Goal: Task Accomplishment & Management: Manage account settings

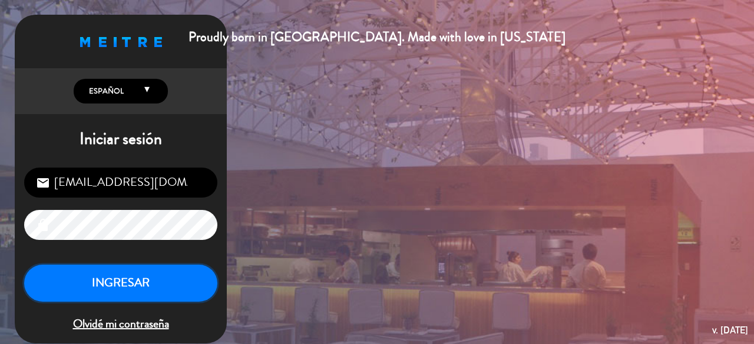
click at [165, 281] on button "INGRESAR" at bounding box center [120, 283] width 193 height 37
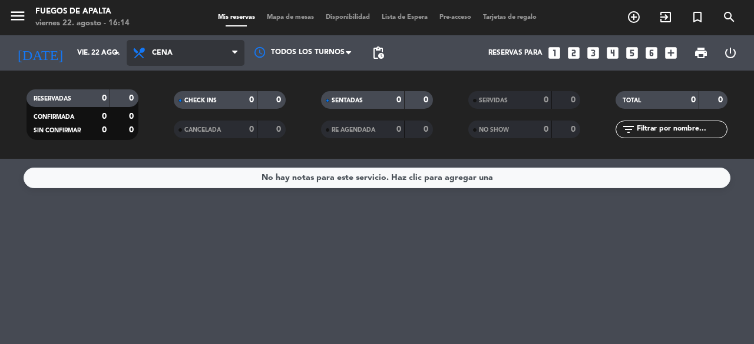
click at [195, 64] on span "Cena" at bounding box center [186, 53] width 118 height 26
click at [188, 112] on div "menu Fuegos de Apalta [DATE] 22. agosto - 16:14 Mis reservas Mapa de mesas Disp…" at bounding box center [377, 79] width 754 height 159
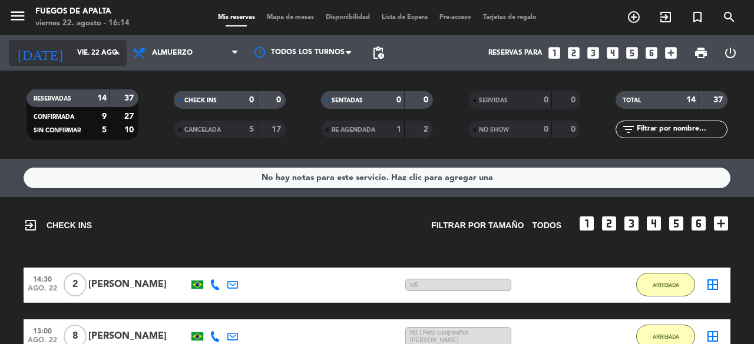
click at [105, 62] on input "vie. 22 ago." at bounding box center [118, 53] width 94 height 20
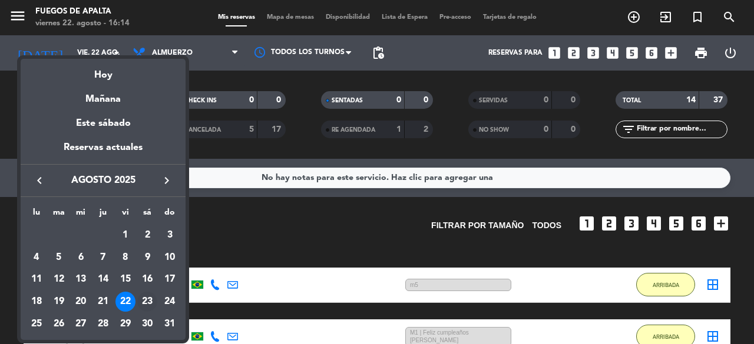
click at [145, 298] on div "23" at bounding box center [147, 302] width 20 height 20
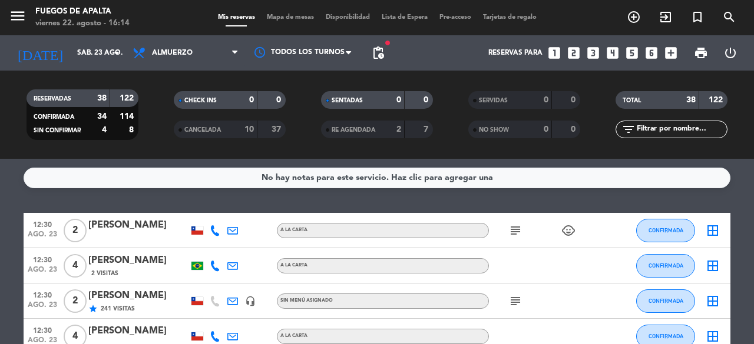
click at [507, 227] on span "subject" at bounding box center [515, 231] width 18 height 14
click at [509, 227] on icon "subject" at bounding box center [515, 231] width 14 height 14
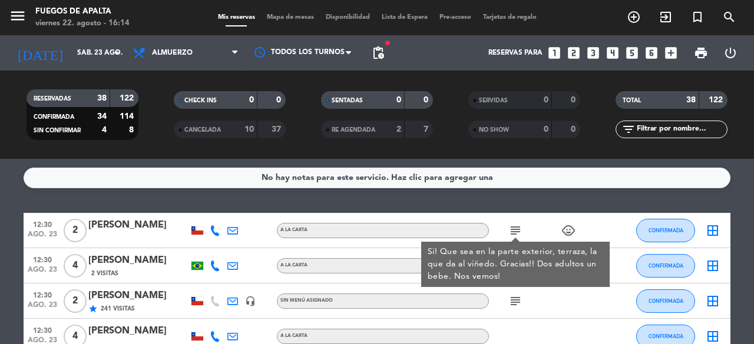
click at [513, 227] on icon "subject" at bounding box center [515, 231] width 14 height 14
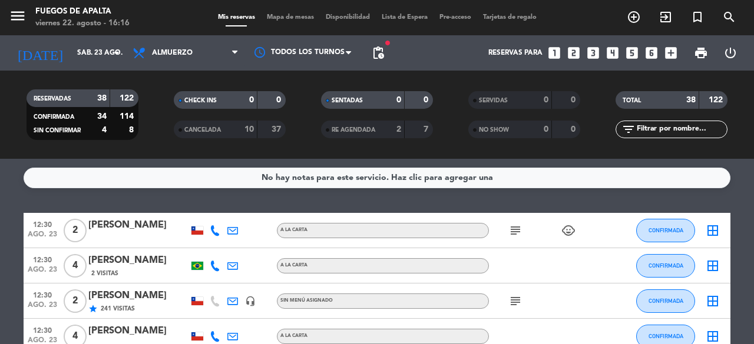
click at [538, 222] on div "subject child_care" at bounding box center [542, 230] width 106 height 35
click at [208, 209] on div "No hay notas para este servicio. Haz clic para agregar una 12:30 [DATE] 2 [PERS…" at bounding box center [377, 251] width 754 height 185
click at [741, 201] on div "No hay notas para este servicio. Haz clic para agregar una 12:30 [DATE] 2 [PERS…" at bounding box center [377, 251] width 754 height 185
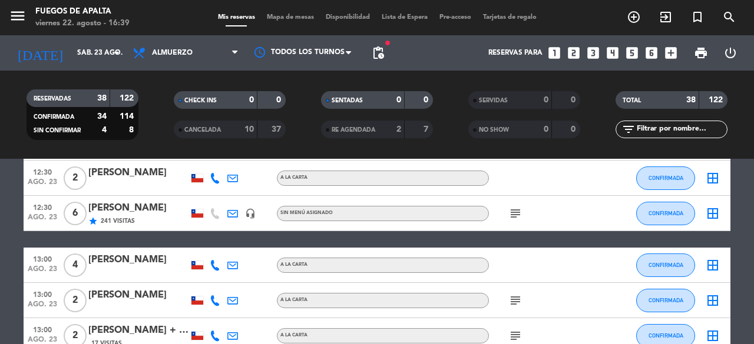
scroll to position [197, 0]
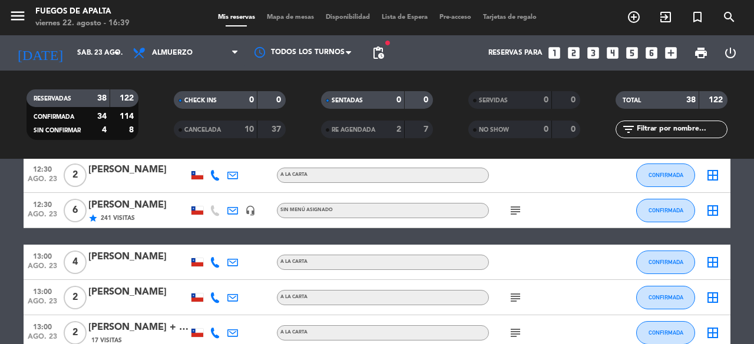
drag, startPoint x: 507, startPoint y: 211, endPoint x: 498, endPoint y: 211, distance: 8.9
click at [498, 211] on div "subject" at bounding box center [542, 210] width 106 height 35
click at [506, 213] on span "subject" at bounding box center [515, 211] width 18 height 14
click at [516, 212] on icon "subject" at bounding box center [515, 211] width 14 height 14
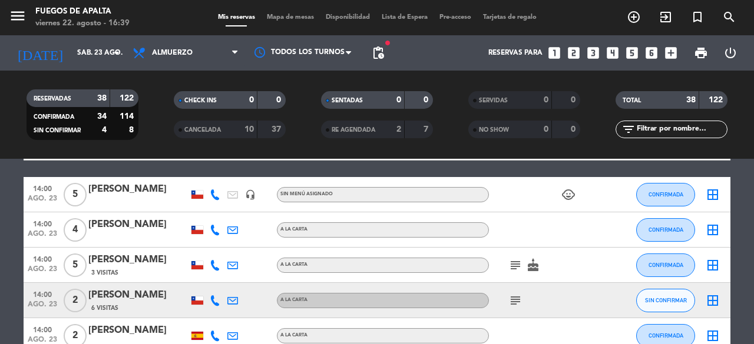
scroll to position [879, 0]
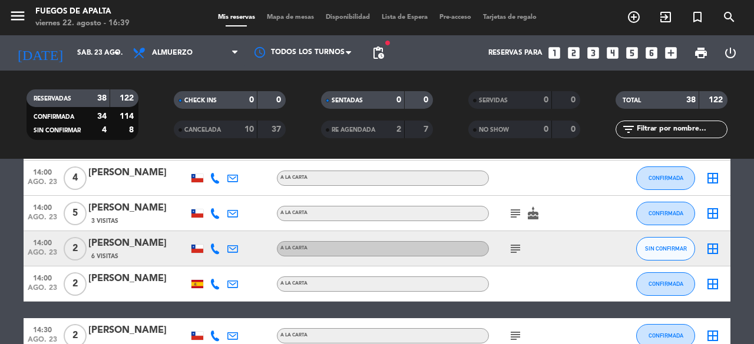
click at [513, 248] on icon "subject" at bounding box center [515, 249] width 14 height 14
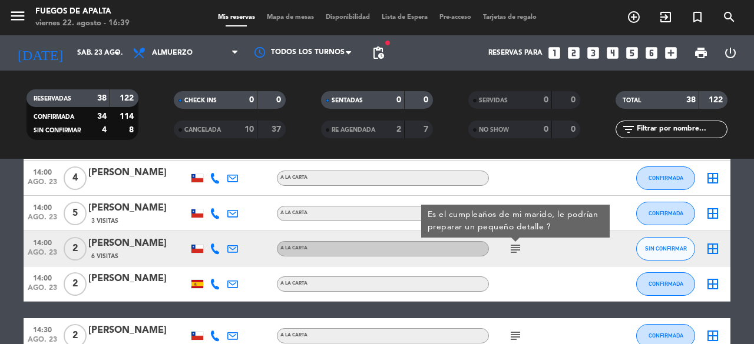
click at [231, 244] on icon at bounding box center [232, 249] width 11 height 11
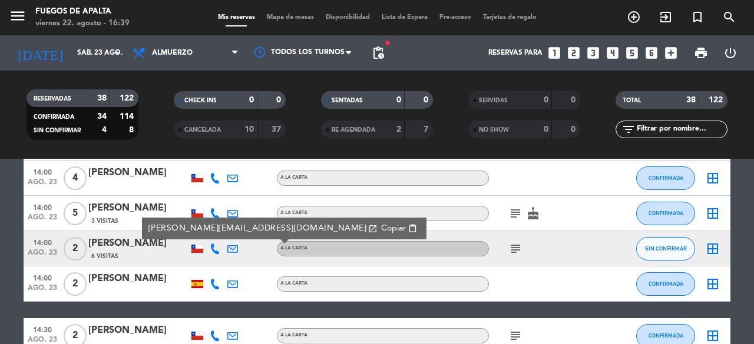
click at [0, 224] on bookings-row "12:30 [DATE] 2 [PERSON_NAME] A LA CARTA subject child_care CONFIRMADA border_al…" at bounding box center [377, 54] width 754 height 1441
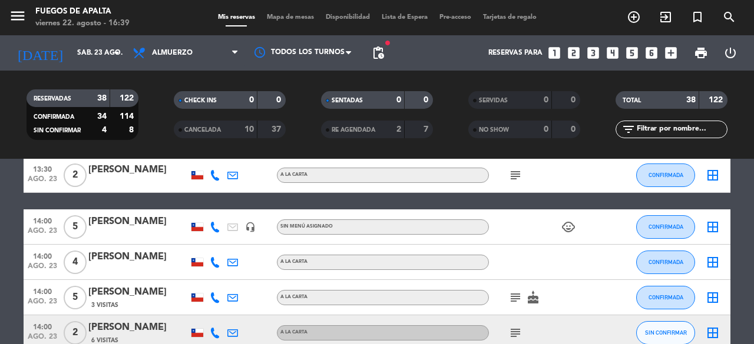
scroll to position [827, 0]
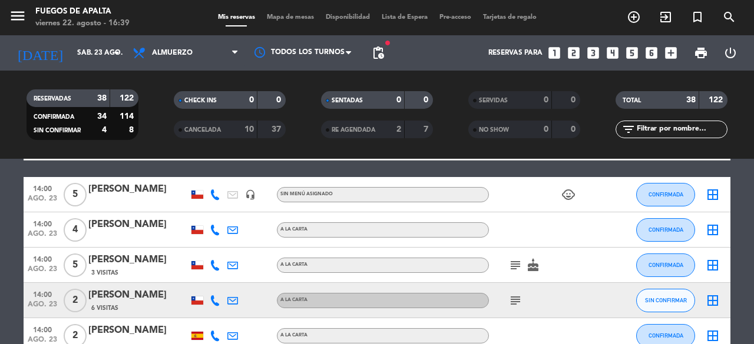
click at [525, 264] on span "cake" at bounding box center [533, 265] width 18 height 14
click at [512, 267] on icon "subject" at bounding box center [515, 265] width 14 height 14
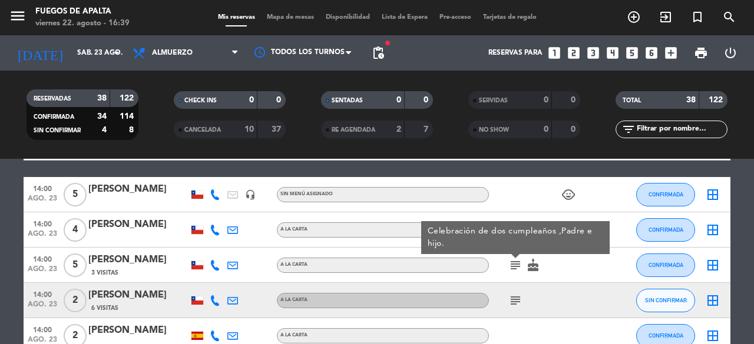
click at [512, 297] on icon "subject" at bounding box center [515, 301] width 14 height 14
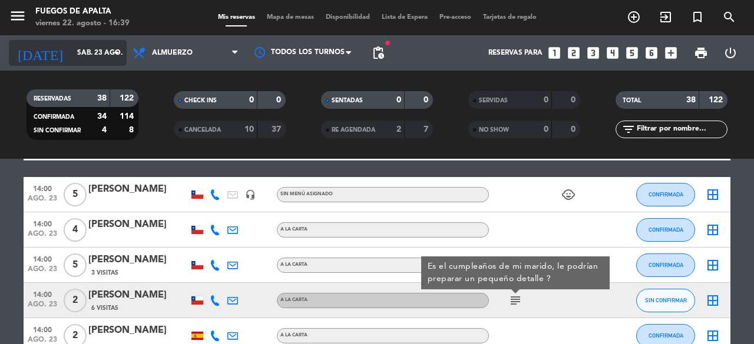
click at [77, 51] on input "sáb. 23 ago." at bounding box center [118, 53] width 94 height 20
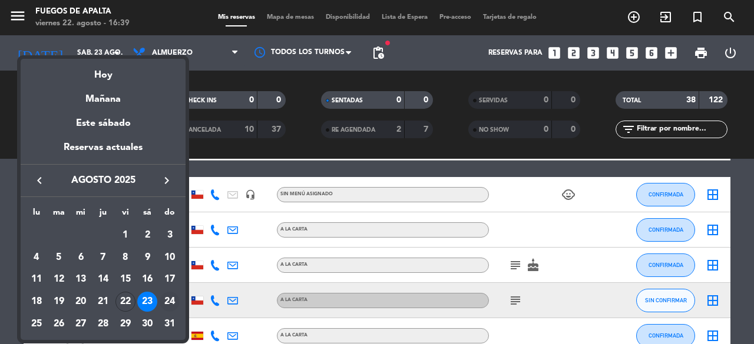
click at [168, 300] on div "24" at bounding box center [170, 302] width 20 height 20
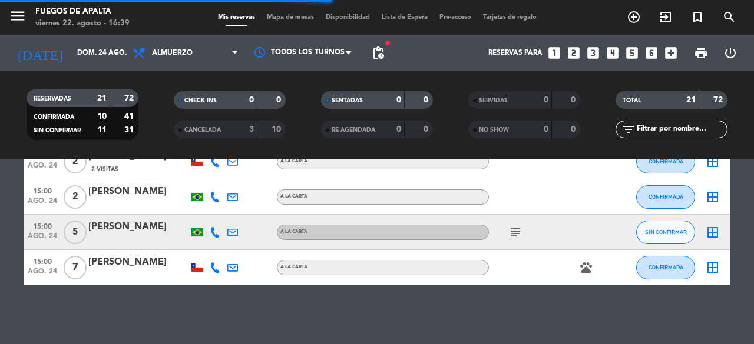
scroll to position [751, 0]
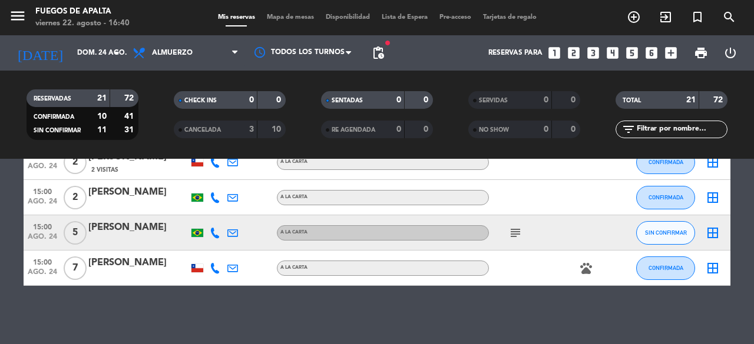
click at [168, 300] on div "No hay notas para este servicio. Haz clic para agregar una 12:30 [DATE] 2 [PERS…" at bounding box center [377, 251] width 754 height 185
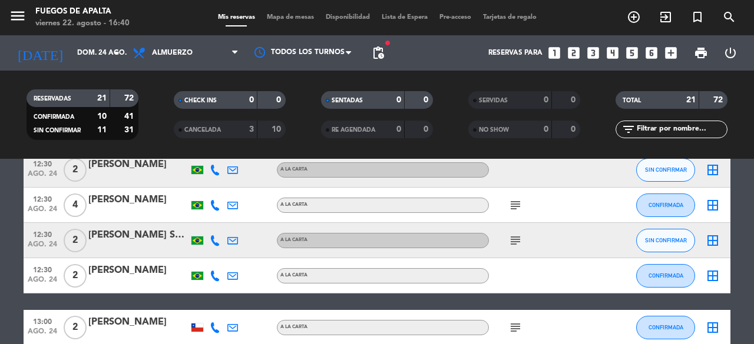
scroll to position [14, 0]
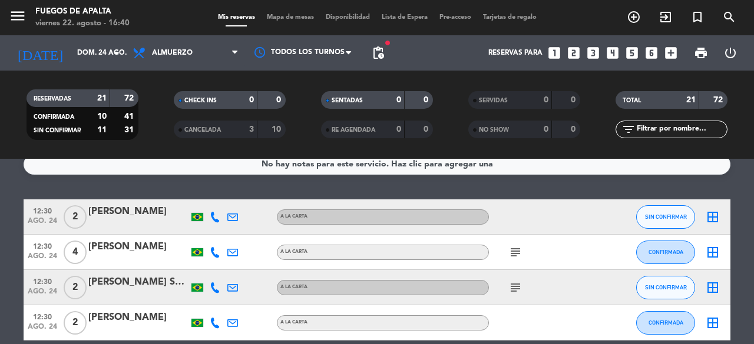
drag, startPoint x: 513, startPoint y: 254, endPoint x: 513, endPoint y: 279, distance: 24.7
click at [513, 279] on div "subject" at bounding box center [542, 287] width 106 height 35
click at [514, 261] on div "subject" at bounding box center [542, 252] width 106 height 35
click at [516, 259] on div "subject" at bounding box center [542, 252] width 106 height 35
click at [517, 260] on div "subject" at bounding box center [542, 252] width 106 height 35
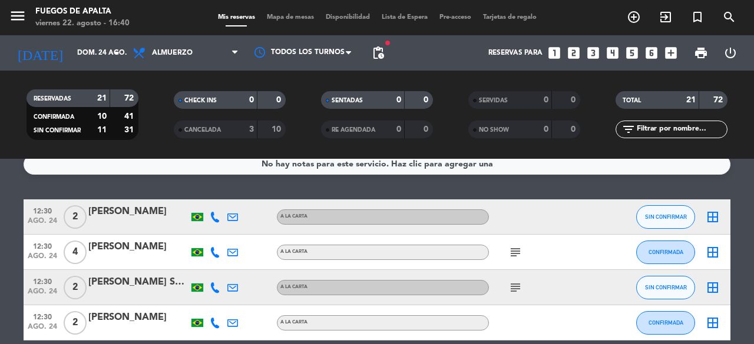
click at [515, 257] on icon "subject" at bounding box center [515, 252] width 14 height 14
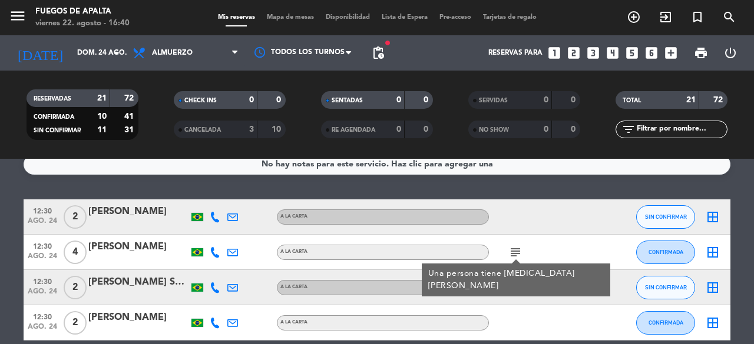
click at [519, 289] on icon "subject" at bounding box center [515, 288] width 14 height 14
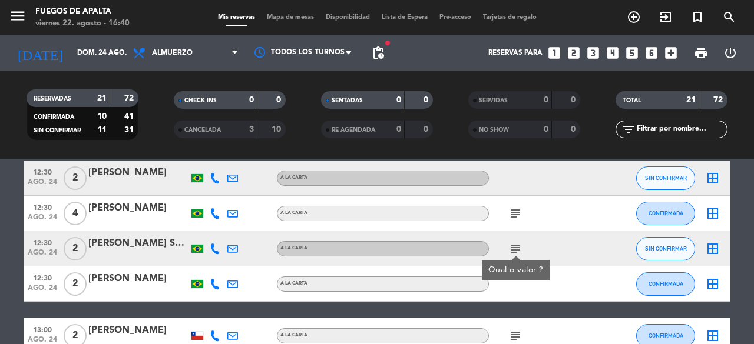
scroll to position [88, 0]
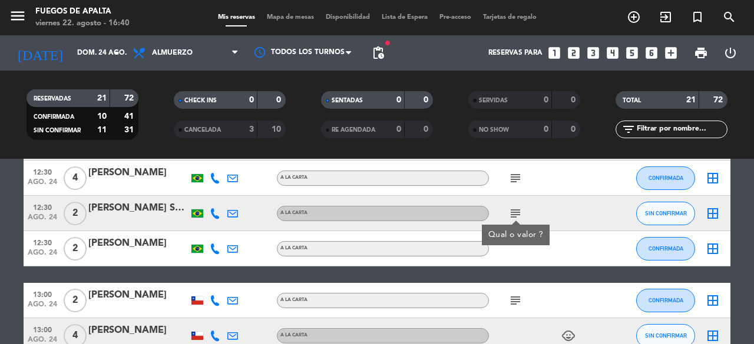
click at [519, 289] on div "subject" at bounding box center [542, 300] width 106 height 35
click at [513, 298] on icon "subject" at bounding box center [515, 301] width 14 height 14
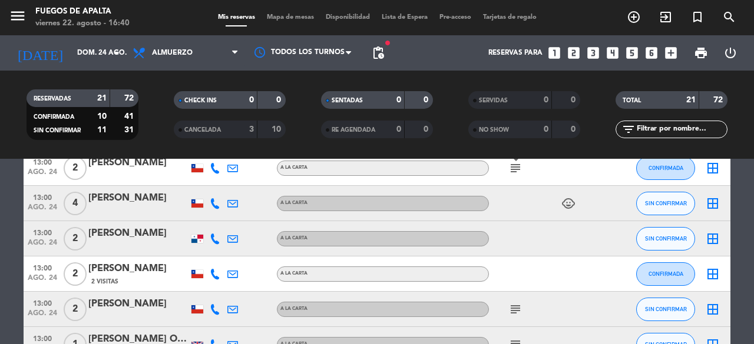
scroll to position [229, 0]
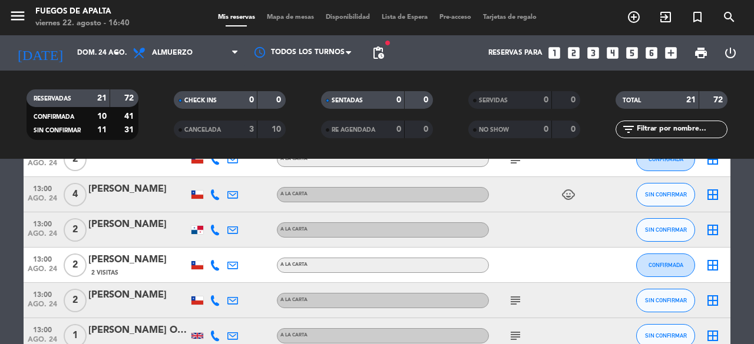
click at [513, 298] on icon "subject" at bounding box center [515, 301] width 14 height 14
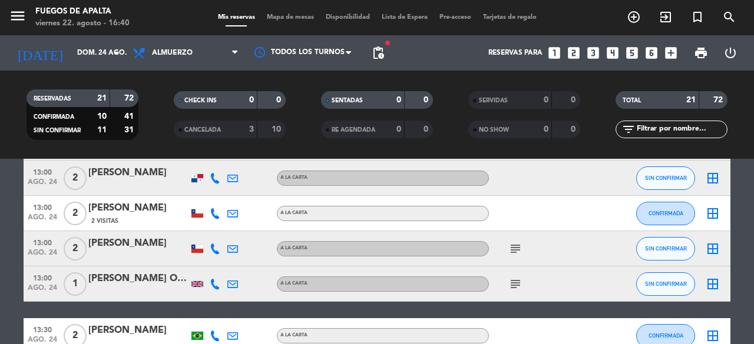
click at [511, 285] on icon "subject" at bounding box center [515, 284] width 14 height 14
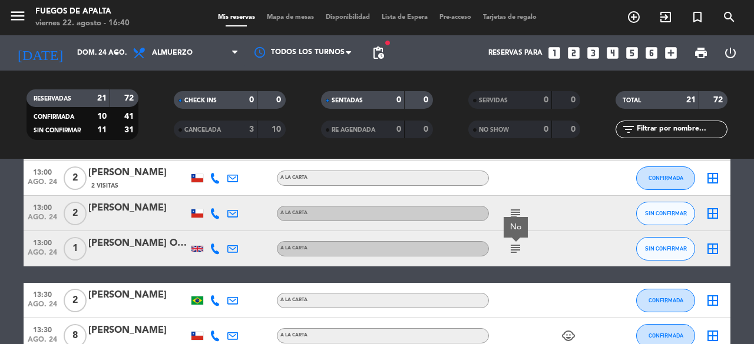
scroll to position [351, 0]
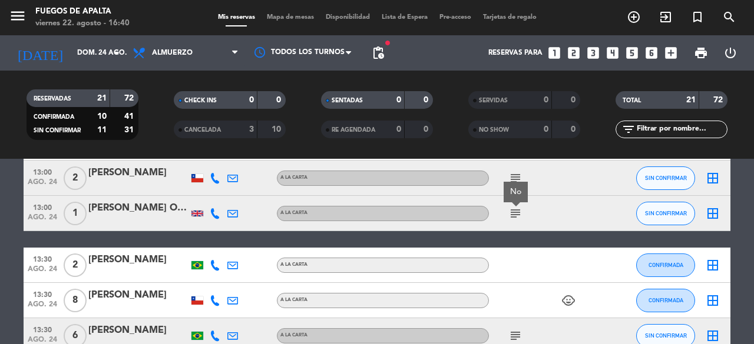
click at [511, 336] on icon "subject" at bounding box center [515, 336] width 14 height 14
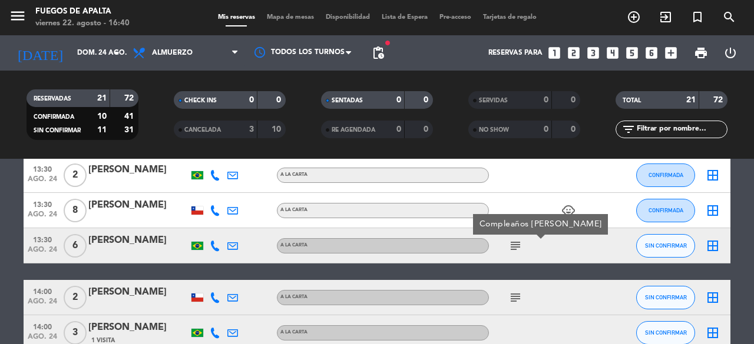
scroll to position [477, 0]
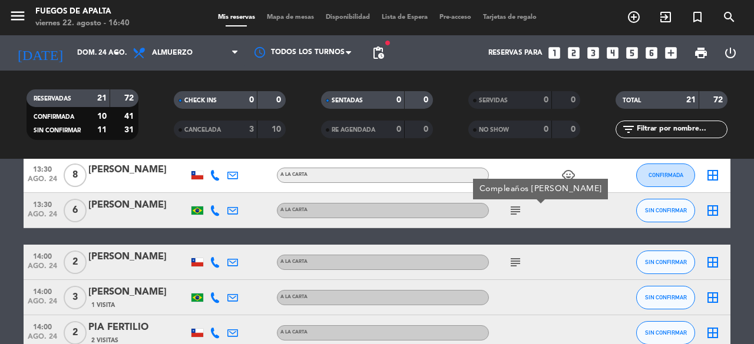
click at [512, 264] on icon "subject" at bounding box center [515, 262] width 14 height 14
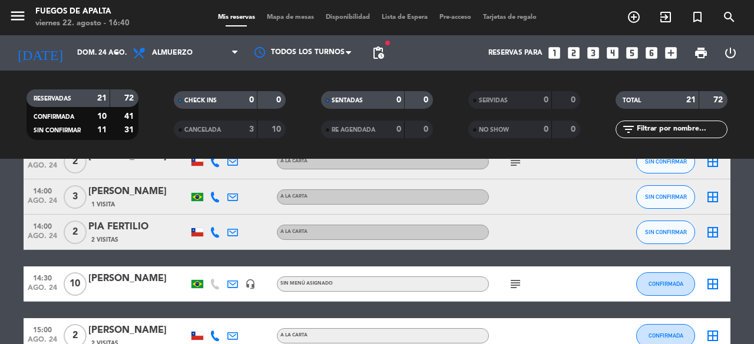
scroll to position [580, 0]
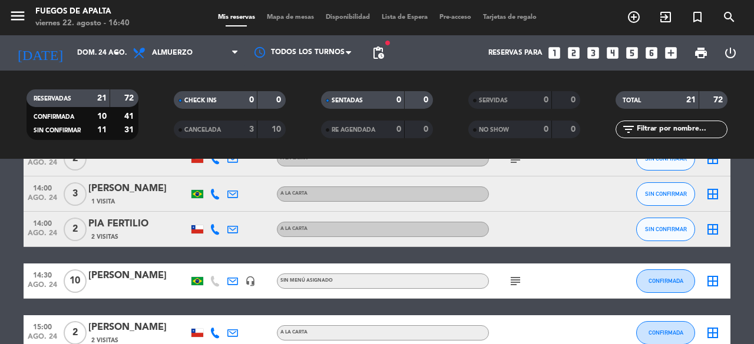
click at [513, 275] on icon "subject" at bounding box center [515, 281] width 14 height 14
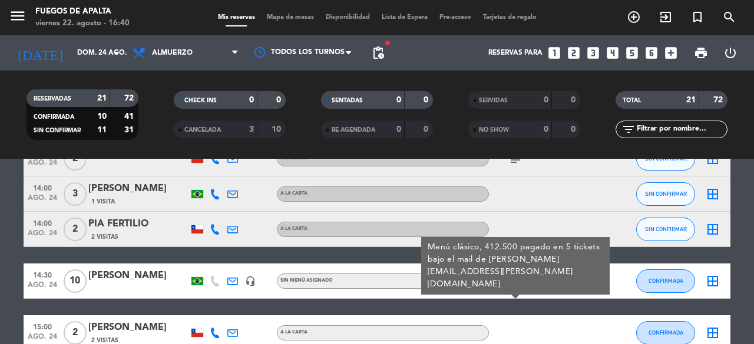
click at [518, 317] on div at bounding box center [542, 333] width 106 height 35
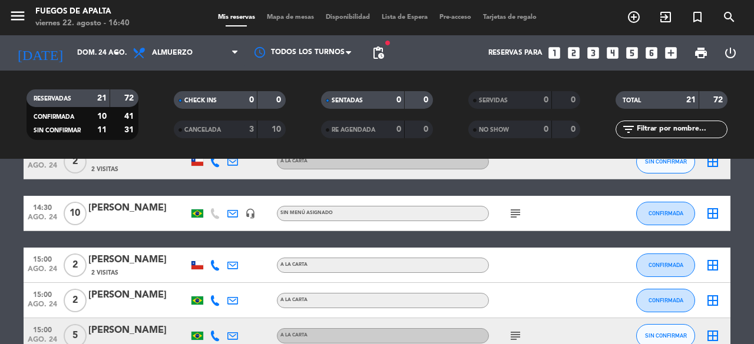
scroll to position [683, 0]
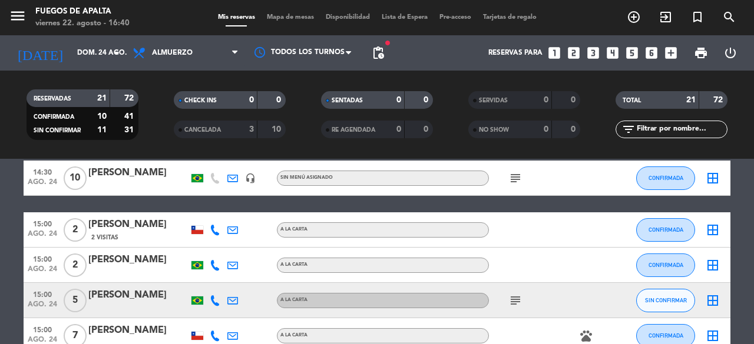
click at [510, 294] on icon "subject" at bounding box center [515, 301] width 14 height 14
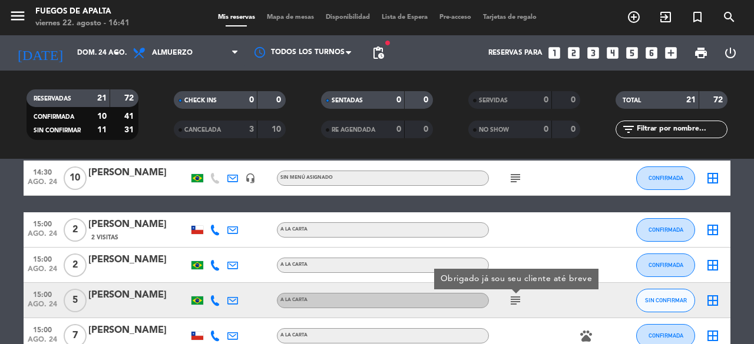
click at [518, 324] on div "pets" at bounding box center [542, 335] width 106 height 35
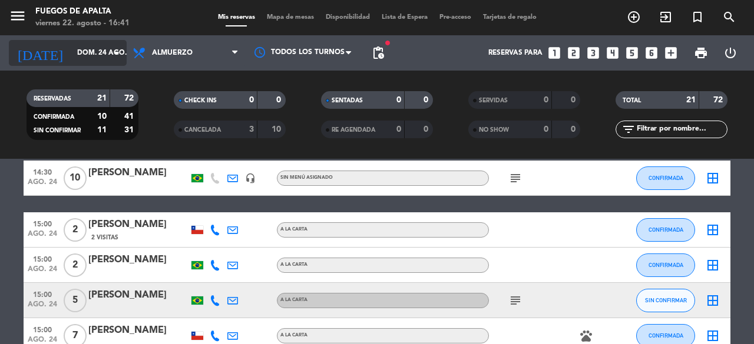
click at [87, 59] on input "dom. 24 ago." at bounding box center [118, 53] width 94 height 20
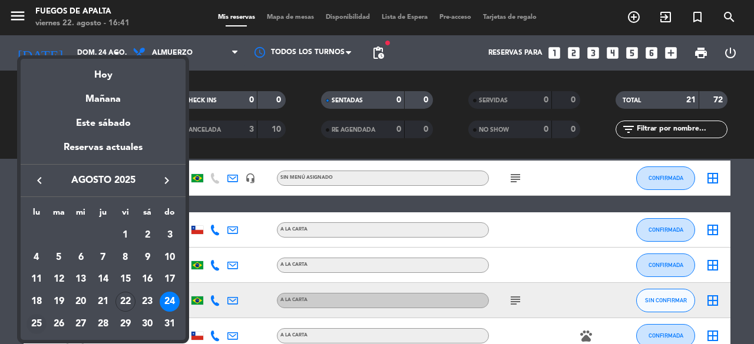
click at [33, 324] on div "25" at bounding box center [36, 324] width 20 height 20
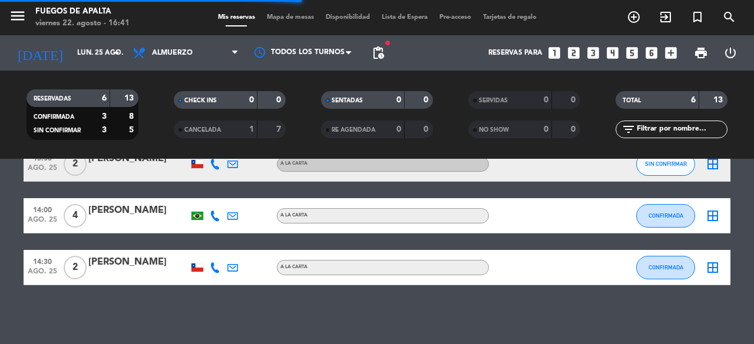
scroll to position [188, 0]
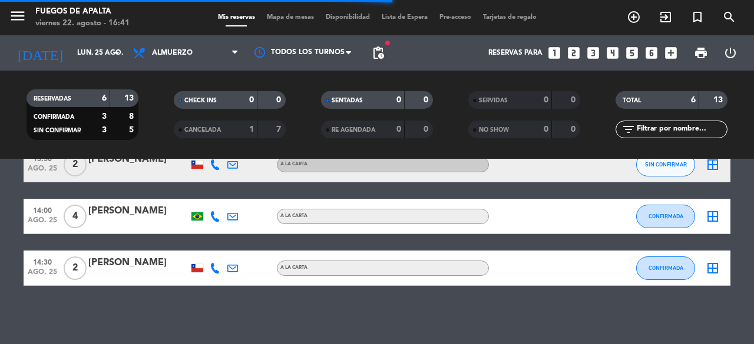
click at [6, 214] on bookings-row "12:30 [DATE] 1 [PERSON_NAME] A LA CARTA SIN CONFIRMAR border_all 12:30 [DATE] 2…" at bounding box center [377, 155] width 754 height 261
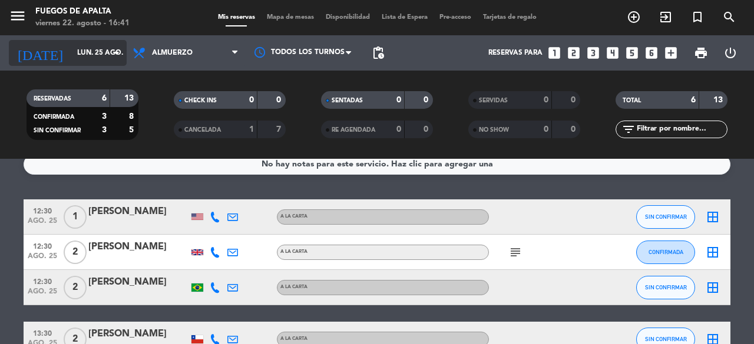
click at [71, 55] on input "lun. 25 ago." at bounding box center [118, 53] width 94 height 20
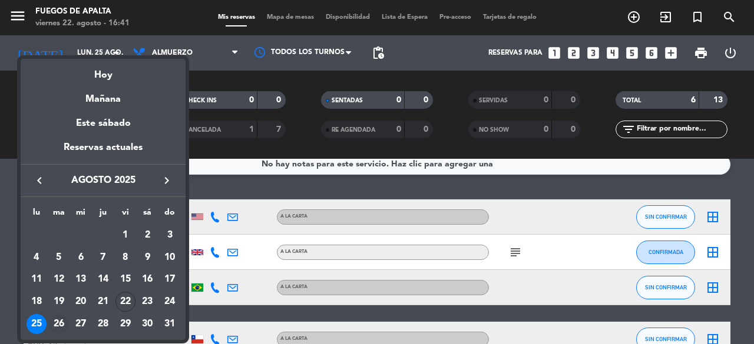
click at [59, 323] on div "26" at bounding box center [59, 324] width 20 height 20
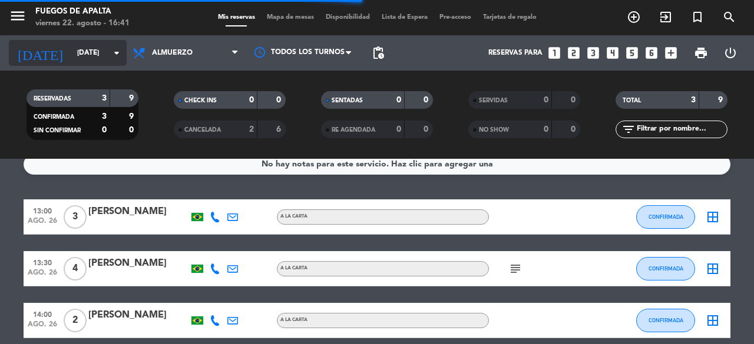
click at [93, 51] on input "[DATE]" at bounding box center [118, 53] width 94 height 20
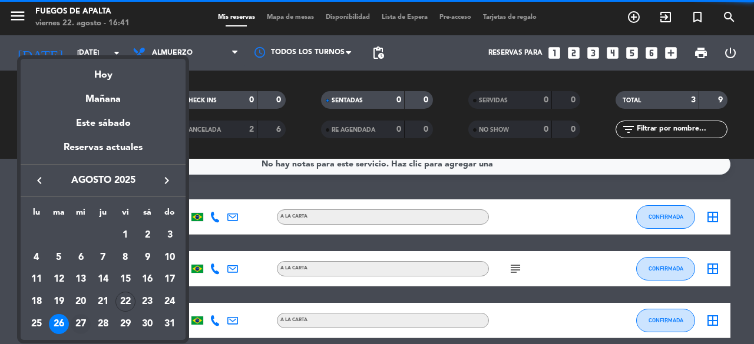
click at [87, 328] on div "27" at bounding box center [81, 324] width 20 height 20
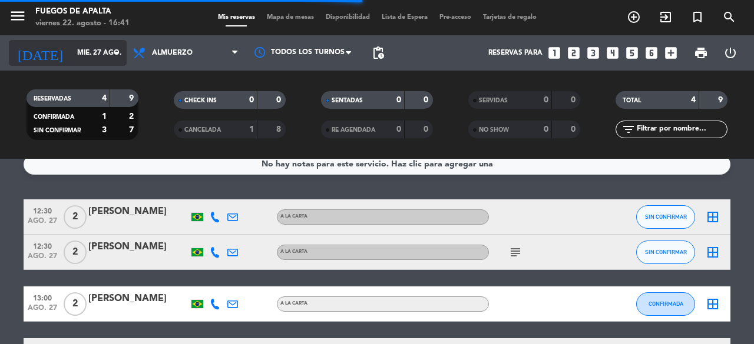
click at [72, 62] on input "mié. 27 ago." at bounding box center [118, 53] width 94 height 20
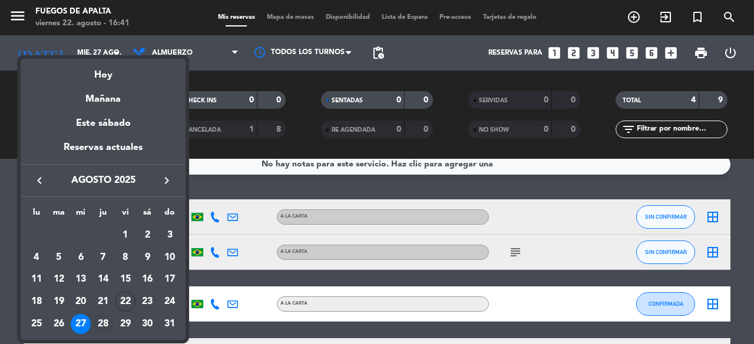
click at [107, 325] on div "28" at bounding box center [103, 324] width 20 height 20
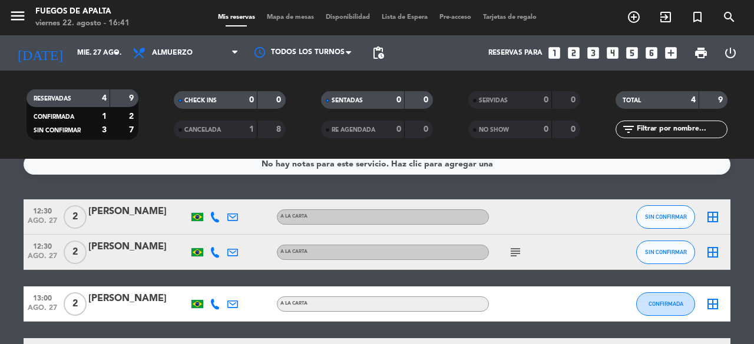
type input "jue. 28 ago."
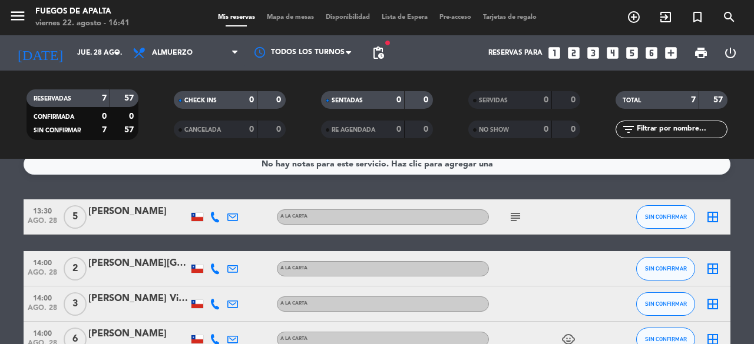
click at [2, 271] on bookings-row "13:30 [DATE] 5 [PERSON_NAME] A LA CARTA subject SIN CONFIRMAR border_all 14:00 …" at bounding box center [377, 340] width 754 height 280
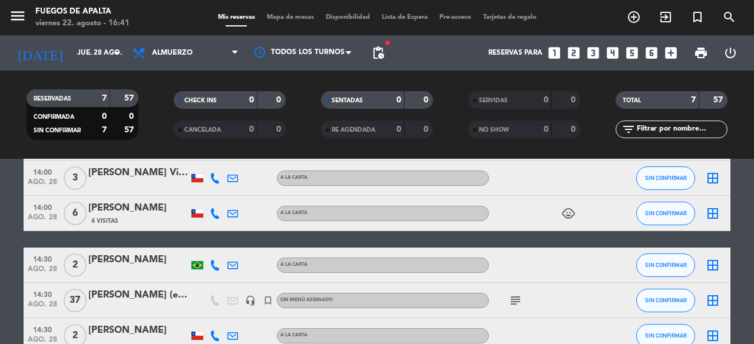
scroll to position [109, 0]
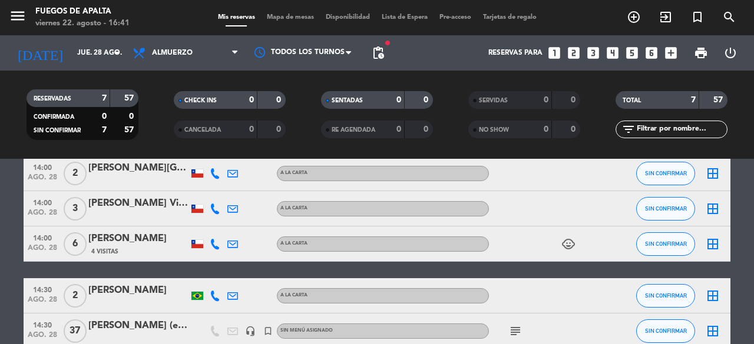
click at [145, 324] on div "[PERSON_NAME] (evento autos)" at bounding box center [138, 325] width 100 height 15
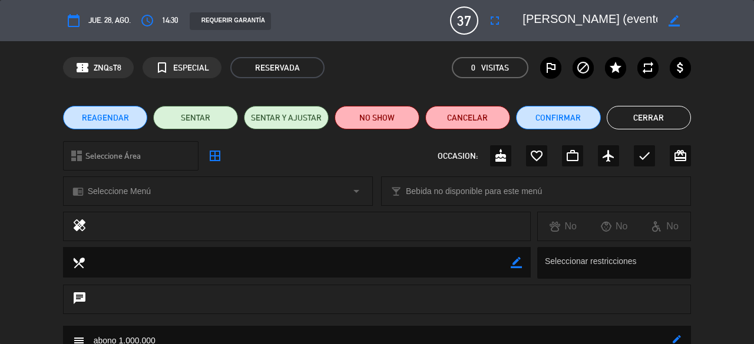
click at [505, 19] on div "calendar_today [DEMOGRAPHIC_DATA]. 28, ago. access_time 14:30 REQUERIR GARANTÍA…" at bounding box center [377, 20] width 628 height 28
click at [496, 22] on icon "fullscreen" at bounding box center [494, 21] width 14 height 14
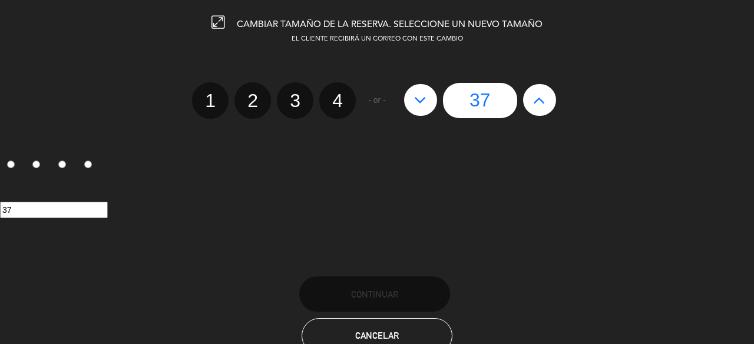
click at [416, 101] on icon at bounding box center [420, 100] width 12 height 19
type input "36"
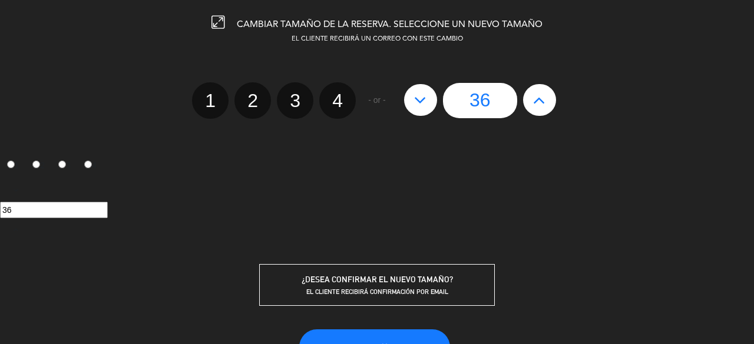
click at [429, 95] on button at bounding box center [420, 100] width 33 height 32
type input "35"
click at [429, 95] on button at bounding box center [420, 100] width 33 height 32
type input "34"
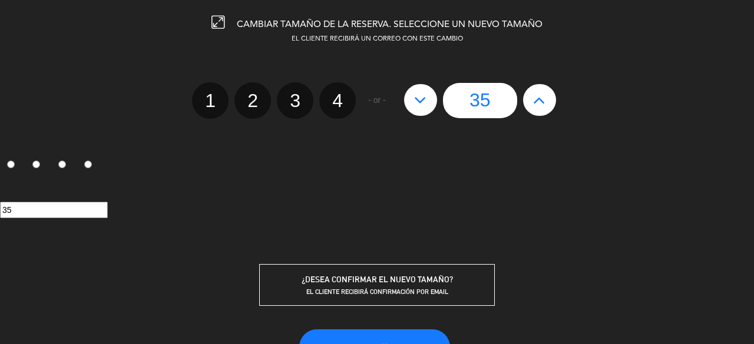
type input "34"
click at [429, 95] on button at bounding box center [420, 100] width 33 height 32
type input "33"
click at [429, 95] on button at bounding box center [420, 100] width 33 height 32
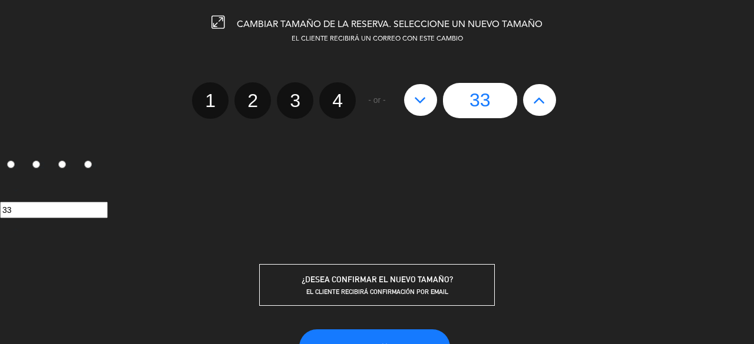
type input "32"
click at [429, 95] on button at bounding box center [420, 100] width 33 height 32
type input "31"
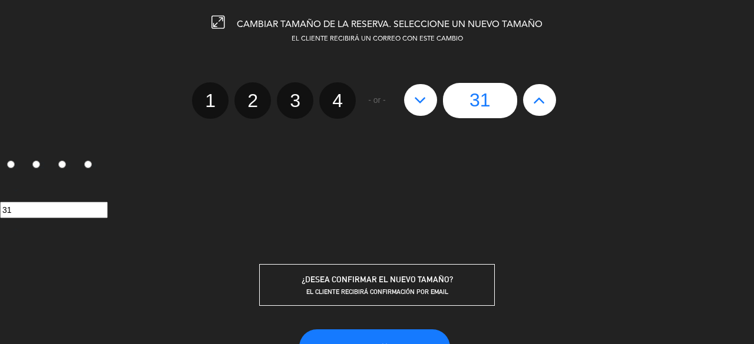
click at [429, 95] on button at bounding box center [420, 100] width 33 height 32
type input "30"
click at [371, 335] on button "Continuar" at bounding box center [374, 347] width 151 height 35
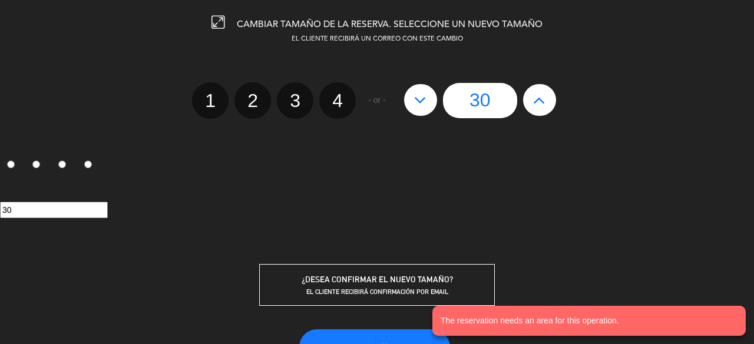
click at [602, 227] on div "30" at bounding box center [377, 210] width 754 height 61
click at [69, 203] on input "30" at bounding box center [54, 210] width 108 height 17
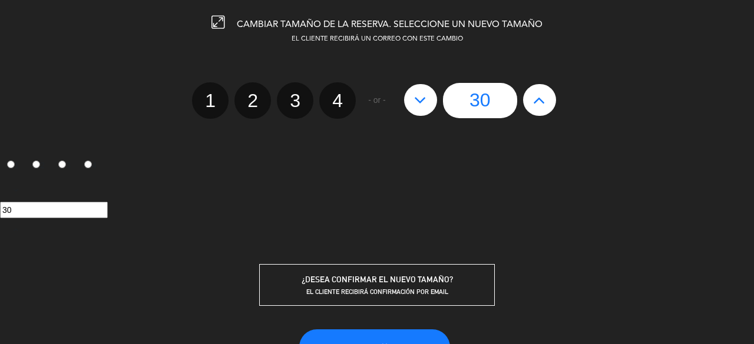
drag, startPoint x: 33, startPoint y: 203, endPoint x: 0, endPoint y: 209, distance: 33.5
click at [0, 209] on input "30" at bounding box center [54, 210] width 108 height 17
click at [645, 256] on div "EL CLIENTE RECIBIRÁ UN CORREO CON ESTE CAMBIO 1 2 3 4 - or - 30 1 2 3 4 30 ¿DES…" at bounding box center [376, 170] width 771 height 272
click at [407, 333] on button "Continuar" at bounding box center [374, 347] width 151 height 35
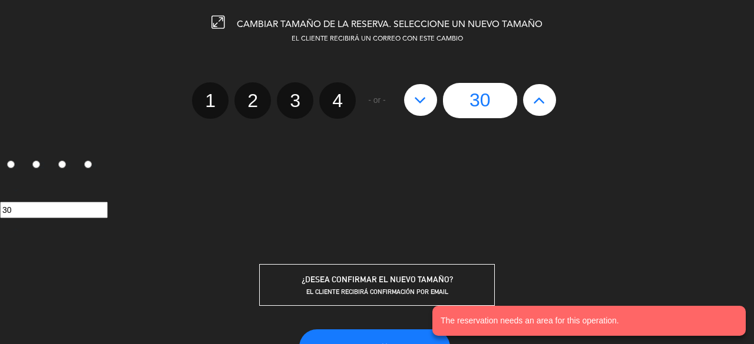
type input "[EMAIL_ADDRESS][DOMAIN_NAME]"
